Goal: Entertainment & Leisure: Browse casually

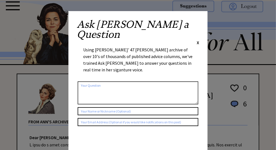
click at [198, 40] on span "X" at bounding box center [197, 43] width 3 height 6
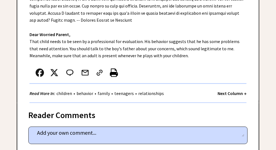
scroll to position [250, 0]
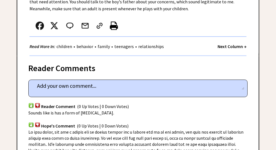
click at [226, 49] on strong "Next Column →" at bounding box center [231, 47] width 29 height 6
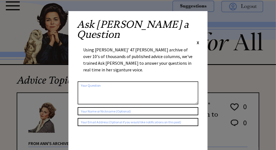
click at [197, 40] on span "X" at bounding box center [197, 43] width 3 height 6
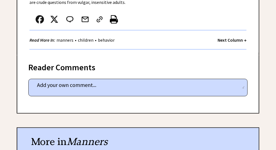
scroll to position [250, 0]
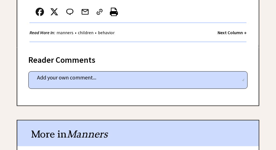
click at [228, 36] on div "Next Column →" at bounding box center [231, 32] width 29 height 7
click at [229, 35] on strong "Next Column →" at bounding box center [231, 33] width 29 height 6
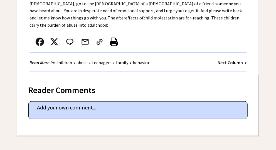
scroll to position [278, 0]
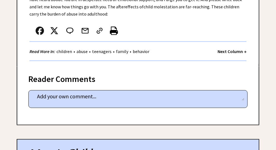
click at [222, 54] on strong "Next Column →" at bounding box center [231, 52] width 29 height 6
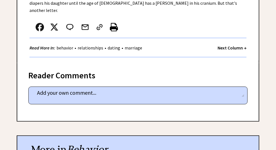
scroll to position [306, 0]
